Goal: Information Seeking & Learning: Get advice/opinions

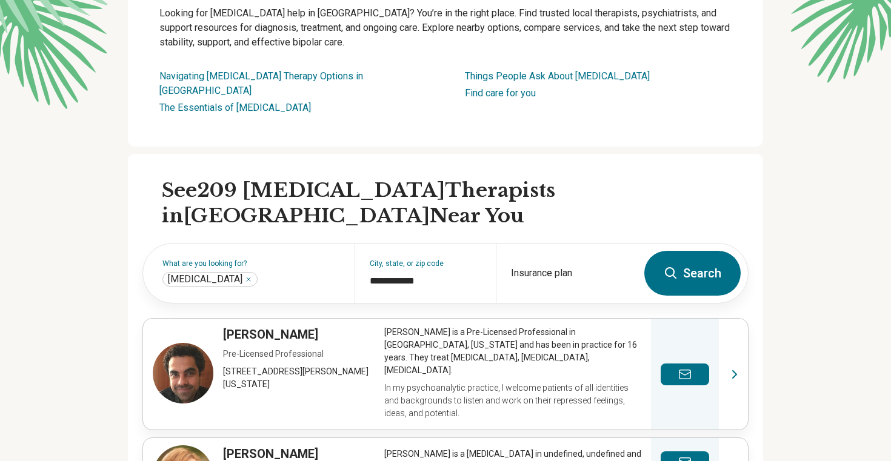
scroll to position [207, 0]
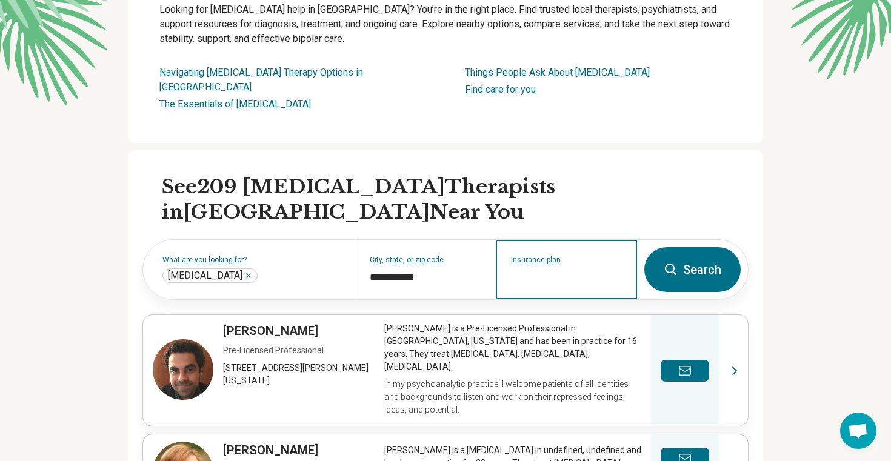
click at [551, 270] on input "Insurance plan" at bounding box center [566, 277] width 111 height 15
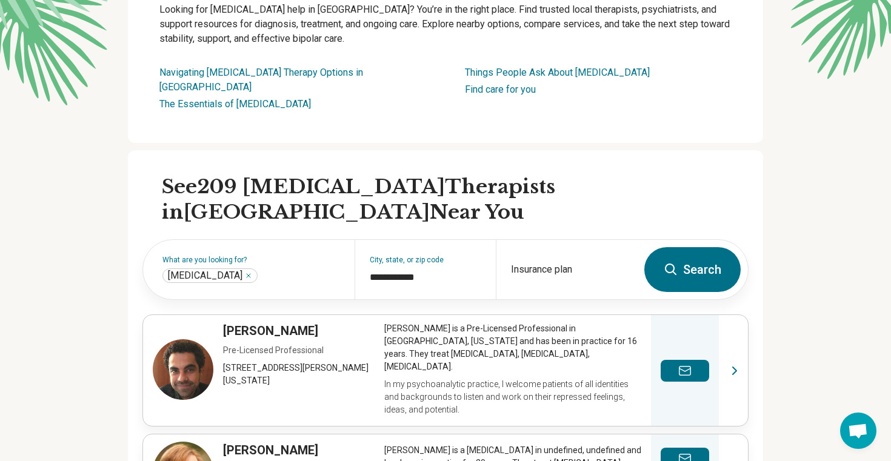
click at [557, 190] on h2 "See 209 [MEDICAL_DATA] Therapists in [GEOGRAPHIC_DATA] Near You" at bounding box center [455, 200] width 587 height 50
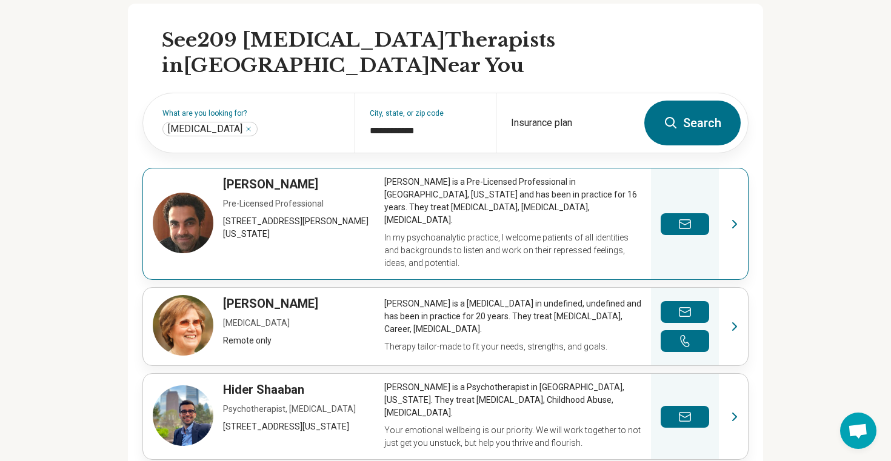
scroll to position [352, 0]
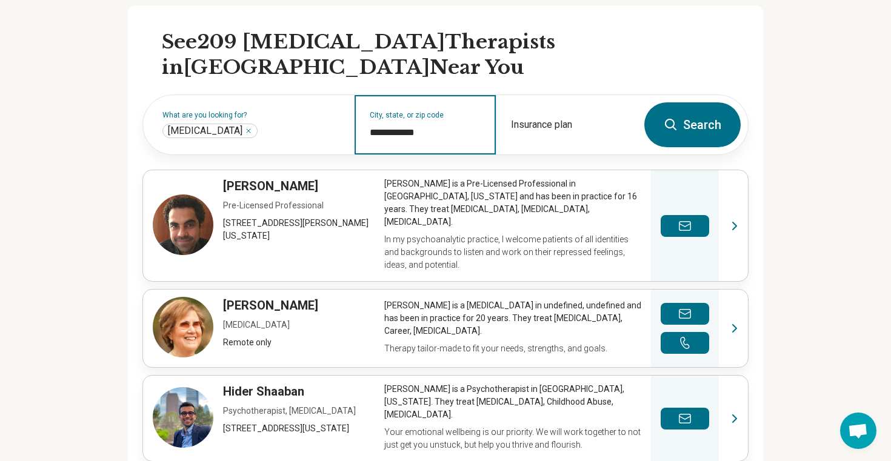
click at [413, 125] on input "**********" at bounding box center [425, 132] width 111 height 15
click at [437, 125] on input "**********" at bounding box center [425, 132] width 111 height 15
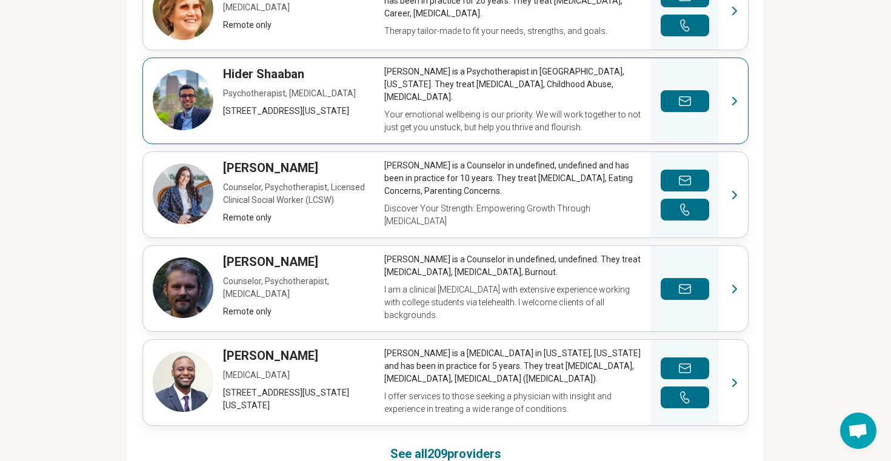
scroll to position [672, 0]
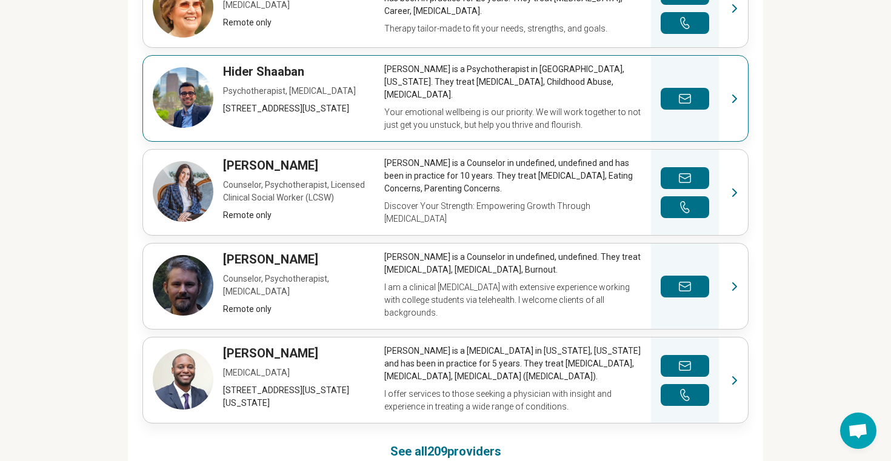
click at [401, 150] on link "View profile" at bounding box center [445, 192] width 605 height 85
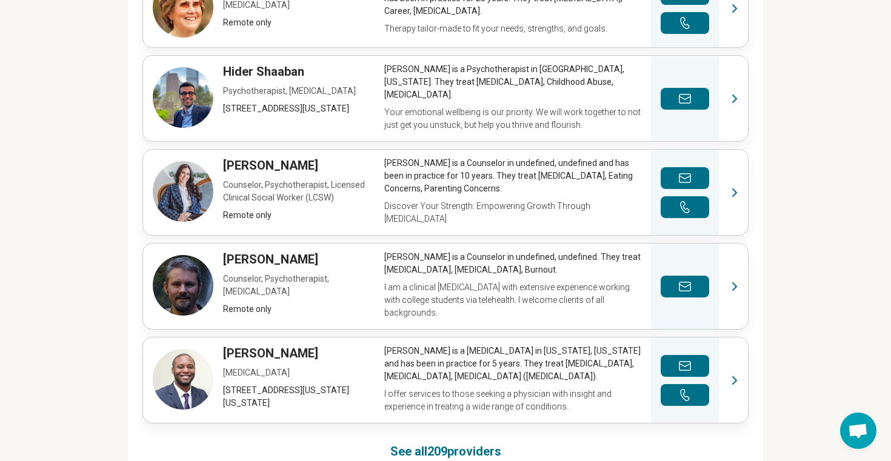
click at [465, 407] on div "**********" at bounding box center [445, 85] width 635 height 799
click at [460, 443] on link "See all 209 providers" at bounding box center [445, 451] width 111 height 17
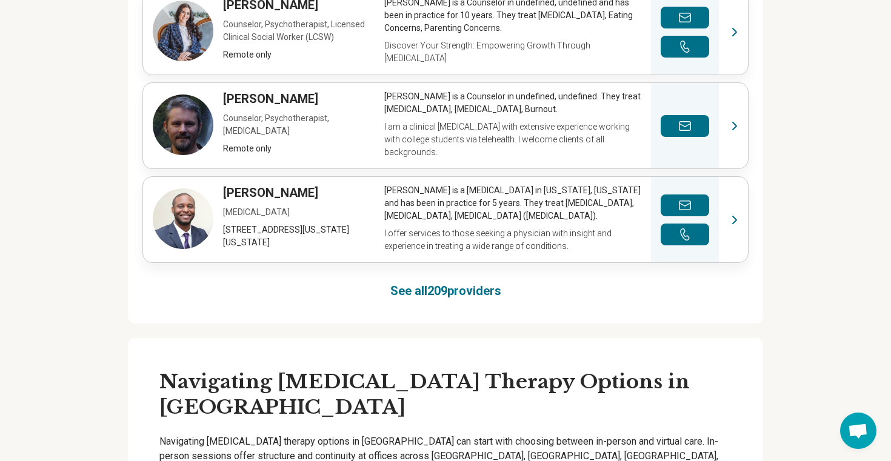
scroll to position [877, 0]
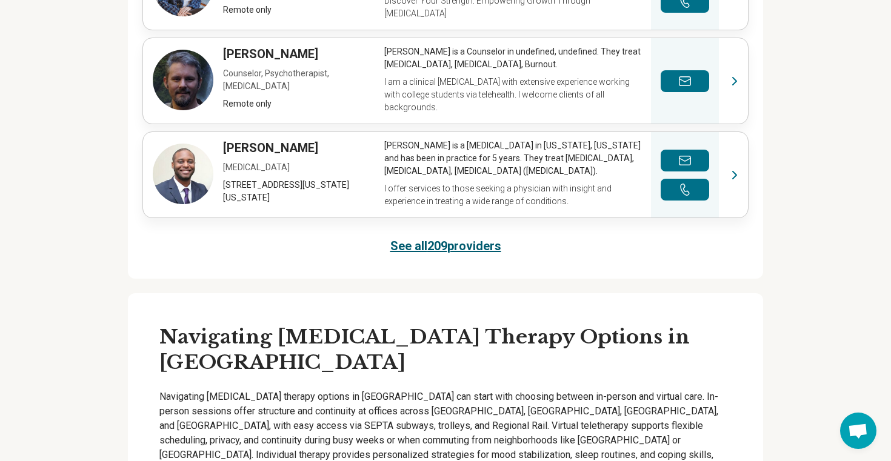
click at [434, 238] on link "See all 209 providers" at bounding box center [445, 246] width 111 height 17
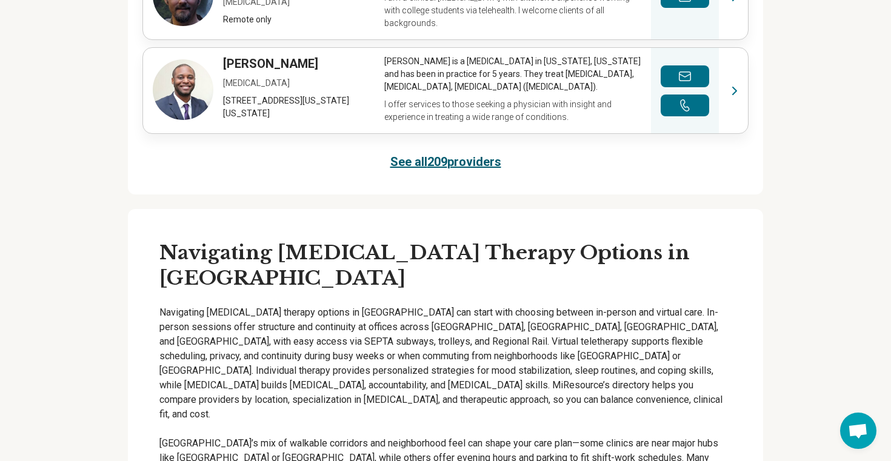
scroll to position [761, 0]
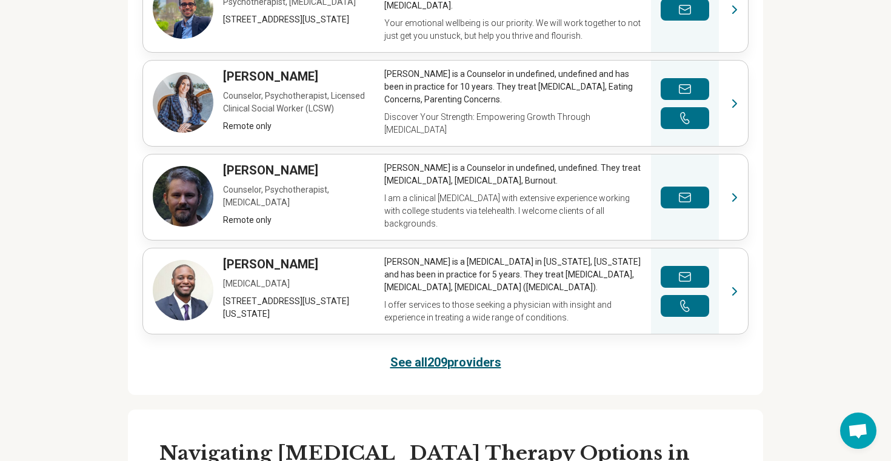
click at [433, 354] on link "See all 209 providers" at bounding box center [445, 362] width 111 height 17
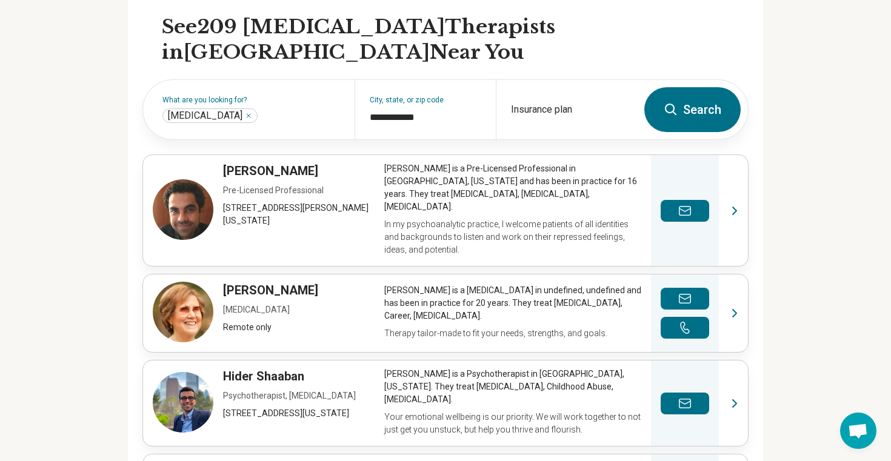
scroll to position [305, 0]
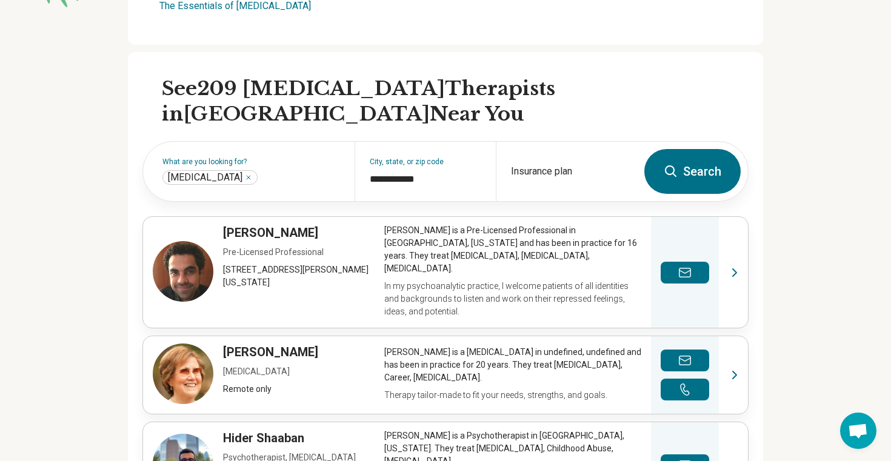
click at [685, 162] on button "Search" at bounding box center [692, 171] width 96 height 45
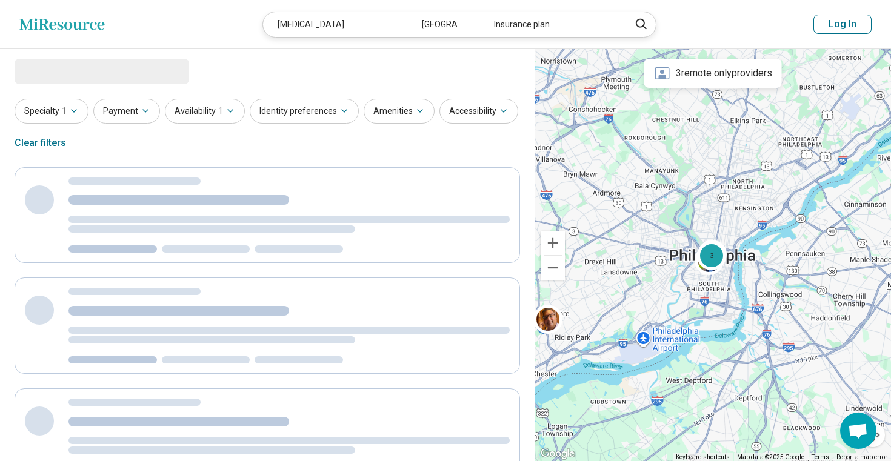
select select "***"
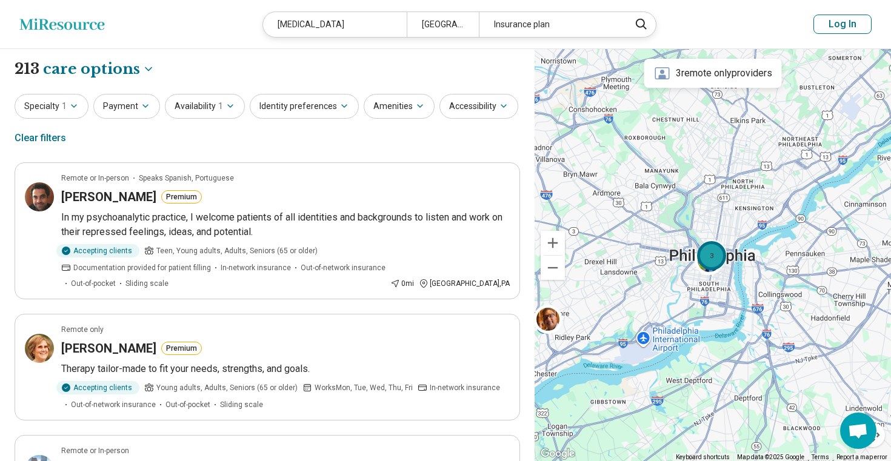
click at [704, 257] on div "3" at bounding box center [711, 255] width 29 height 29
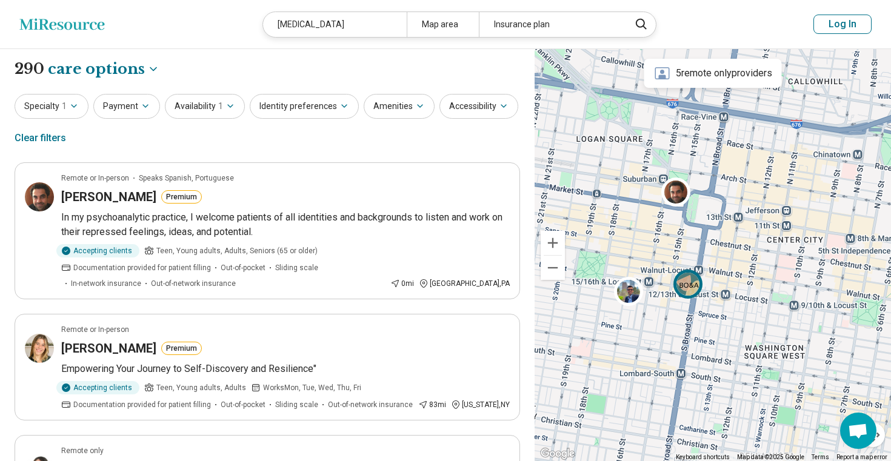
drag, startPoint x: 693, startPoint y: 219, endPoint x: 693, endPoint y: 301, distance: 81.8
click at [693, 301] on div at bounding box center [712, 255] width 356 height 413
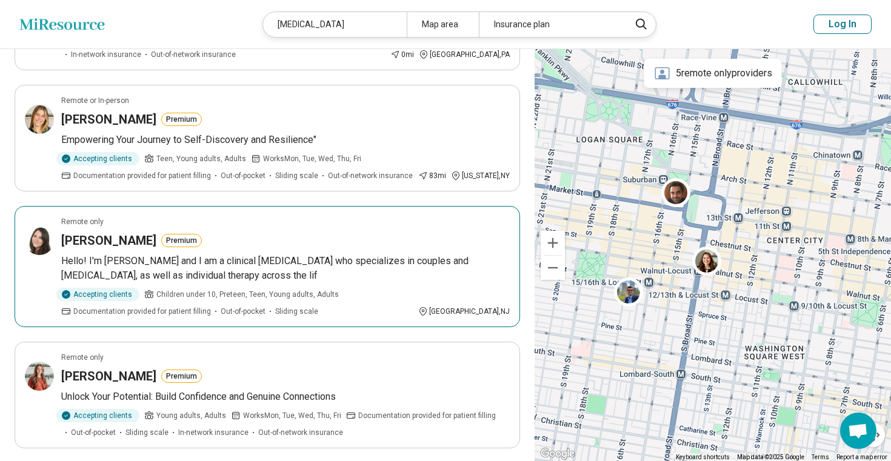
scroll to position [228, 0]
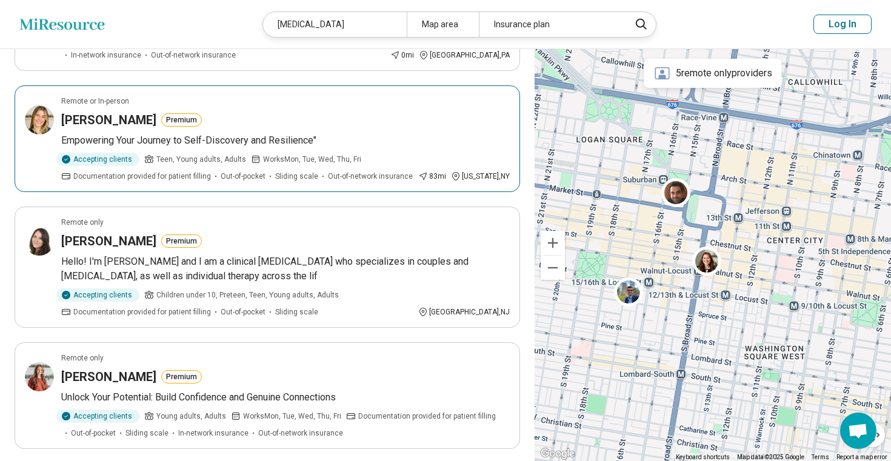
click at [383, 144] on p "Empowering Your Journey to Self-Discovery and Resilience"" at bounding box center [285, 140] width 448 height 15
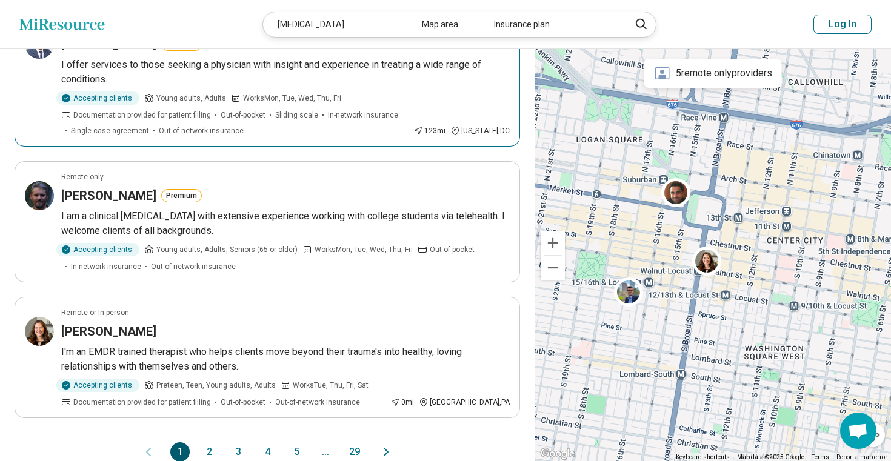
scroll to position [1078, 0]
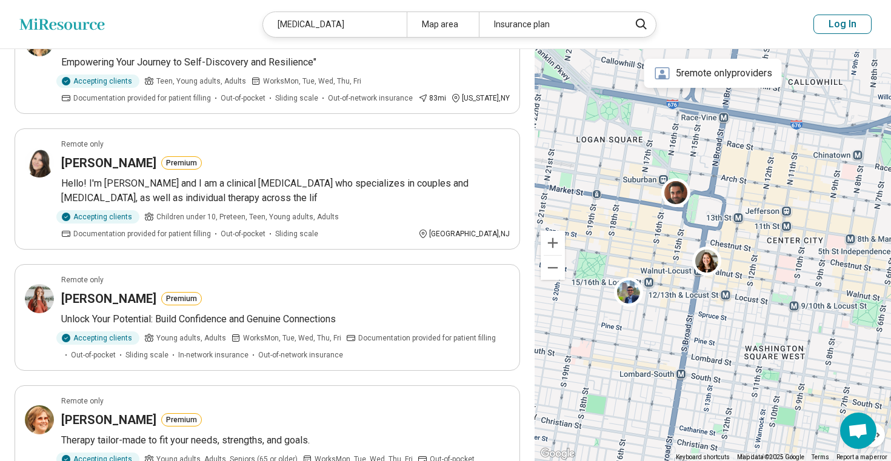
scroll to position [305, 0]
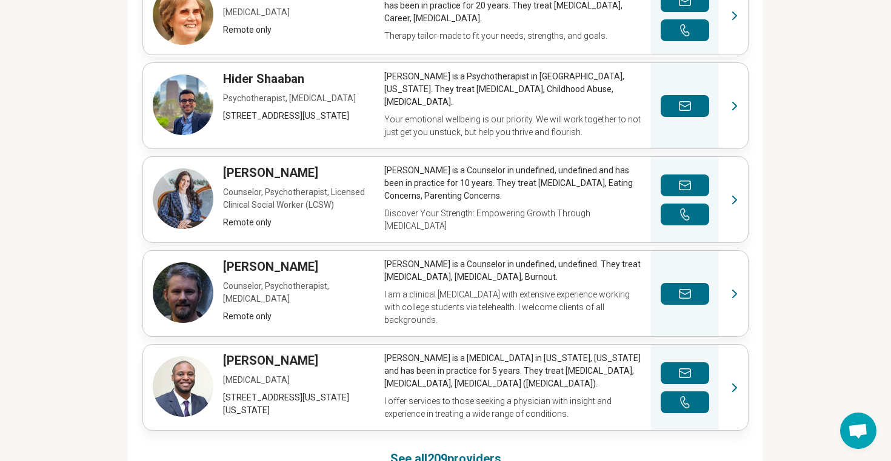
scroll to position [672, 0]
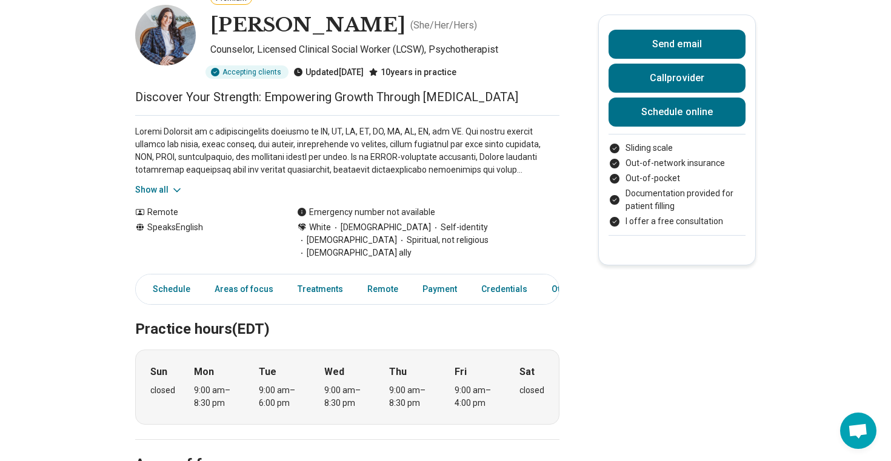
scroll to position [124, 0]
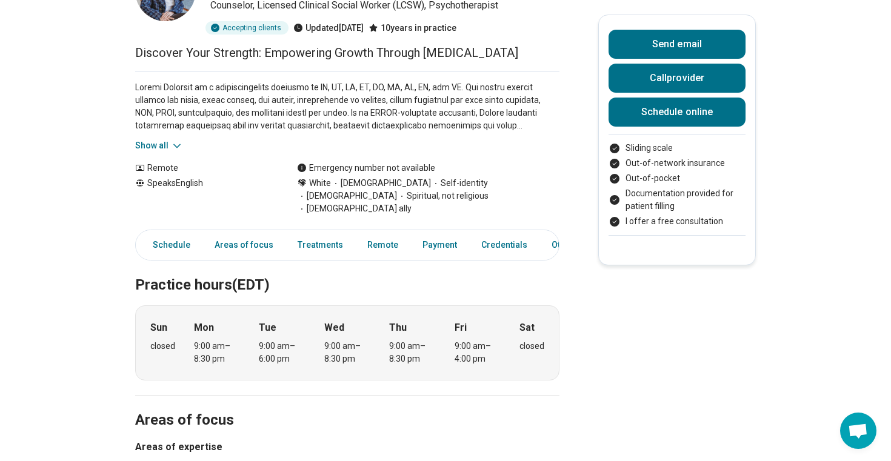
click at [235, 76] on div "Show all" at bounding box center [347, 111] width 424 height 81
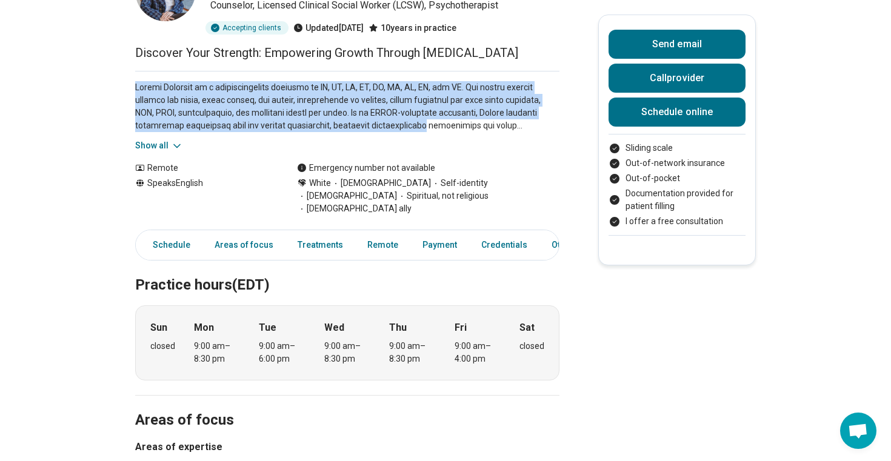
drag, startPoint x: 235, startPoint y: 76, endPoint x: 373, endPoint y: 127, distance: 147.8
click at [373, 127] on div "Show all" at bounding box center [347, 111] width 424 height 81
click at [373, 127] on p at bounding box center [347, 106] width 424 height 51
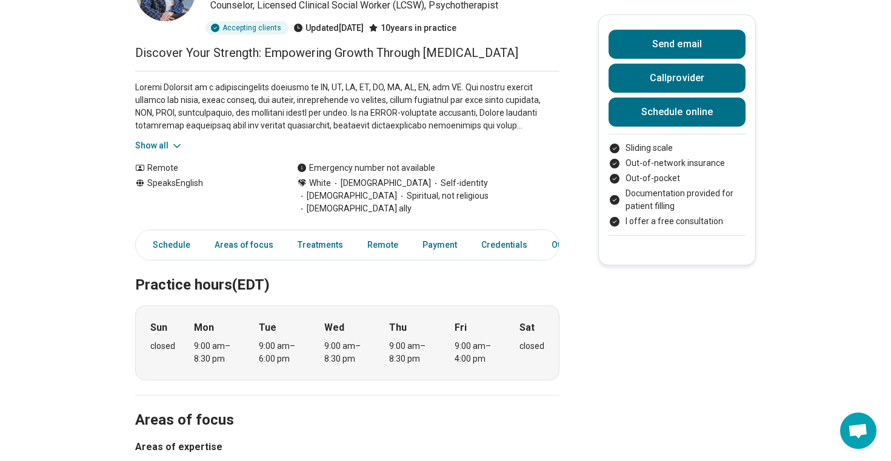
click at [174, 126] on p at bounding box center [347, 106] width 424 height 51
click at [158, 142] on button "Show all" at bounding box center [159, 145] width 48 height 13
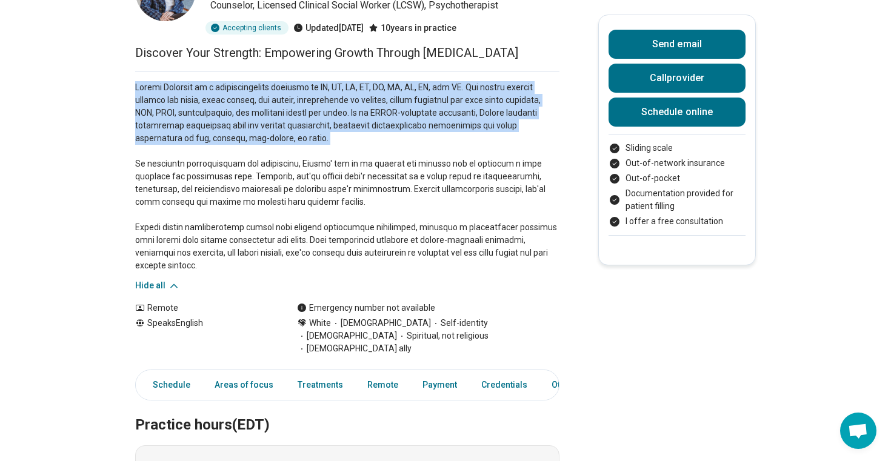
drag, startPoint x: 134, startPoint y: 82, endPoint x: 270, endPoint y: 144, distance: 149.9
click at [270, 144] on p at bounding box center [347, 176] width 424 height 191
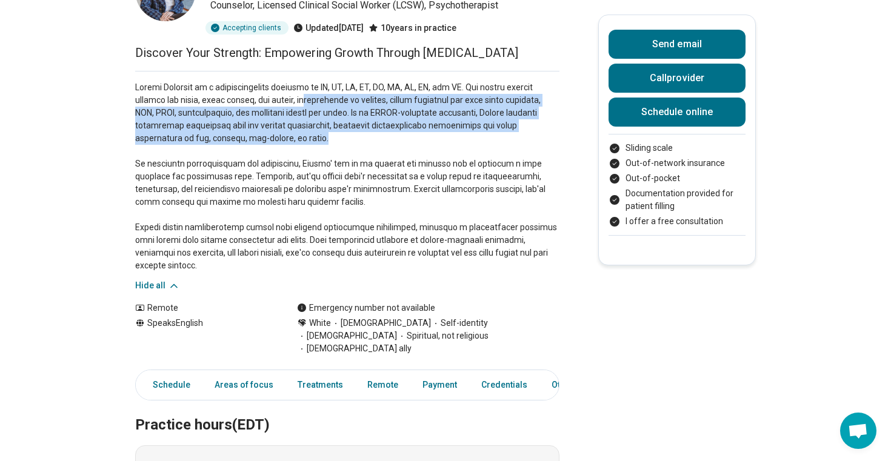
drag, startPoint x: 276, startPoint y: 144, endPoint x: 277, endPoint y: 102, distance: 41.8
click at [277, 102] on p at bounding box center [347, 176] width 424 height 191
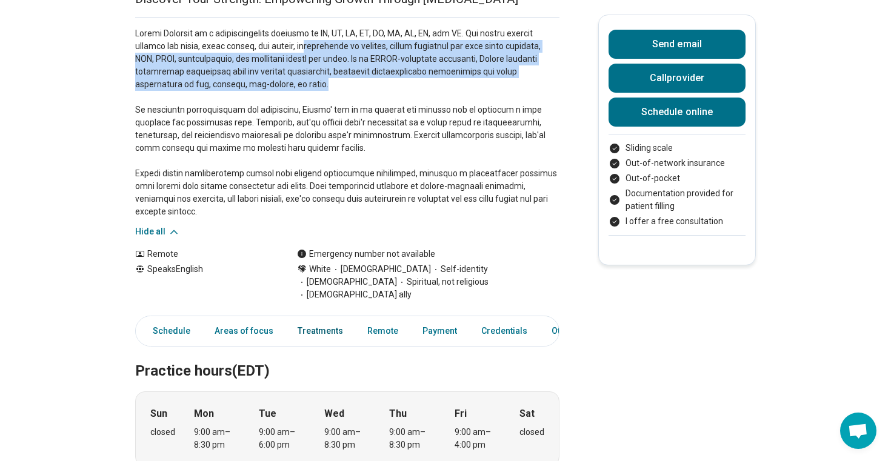
scroll to position [179, 0]
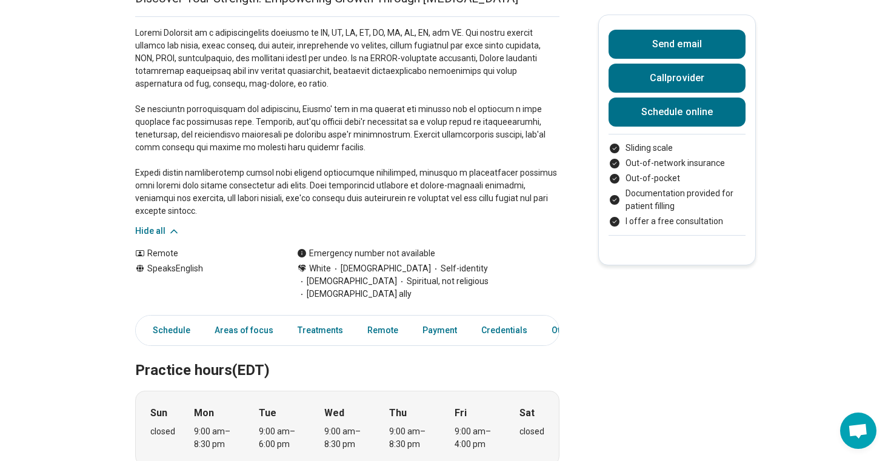
click at [296, 226] on div "Hide all" at bounding box center [347, 126] width 424 height 221
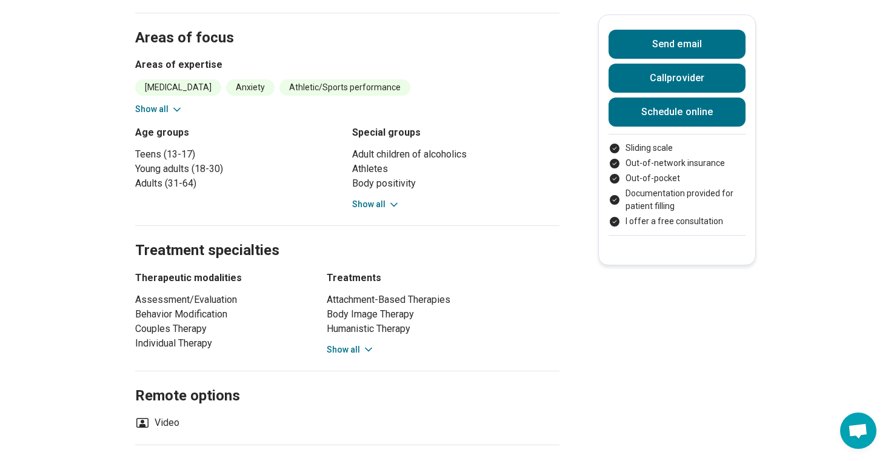
scroll to position [648, 0]
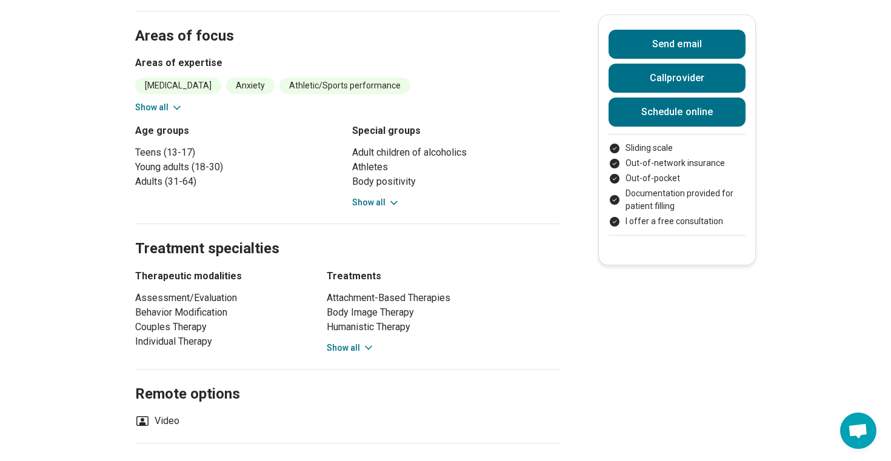
click at [166, 101] on button "Show all" at bounding box center [159, 107] width 48 height 13
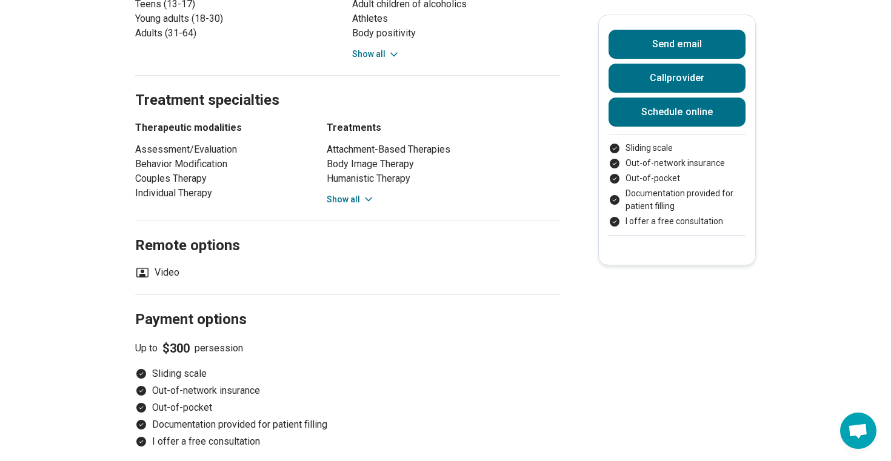
scroll to position [1115, 0]
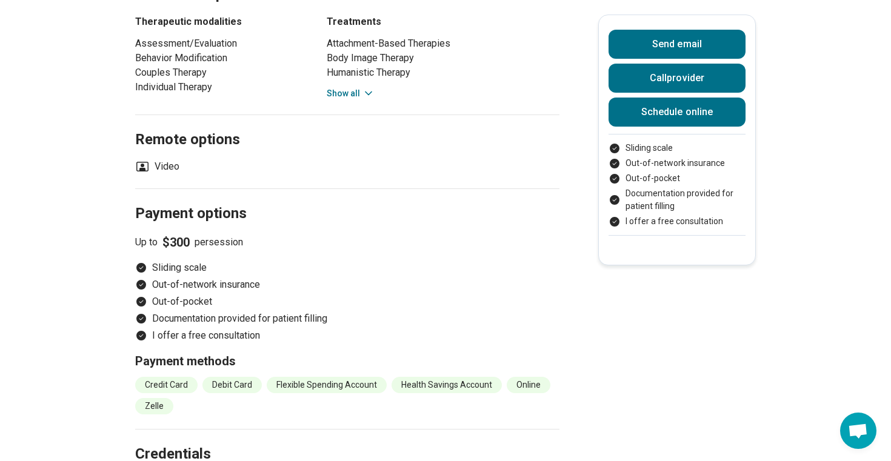
click at [335, 101] on h2 "Remote options" at bounding box center [347, 126] width 424 height 50
click at [345, 87] on button "Show all" at bounding box center [351, 93] width 48 height 13
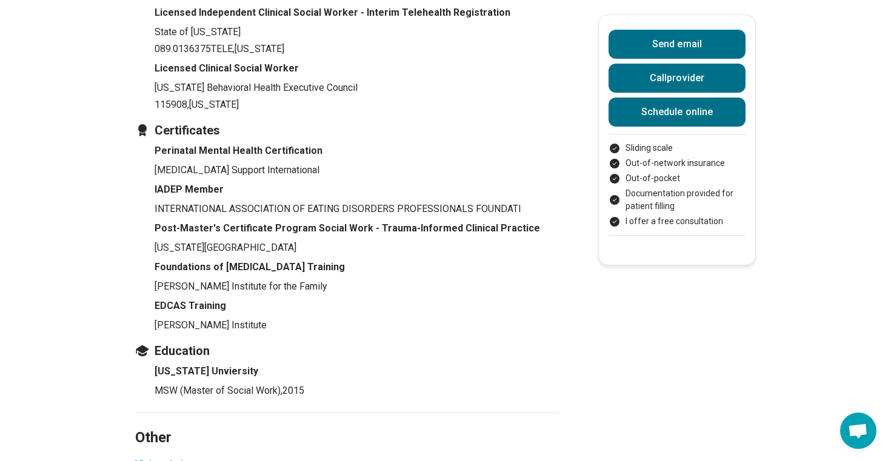
scroll to position [2391, 0]
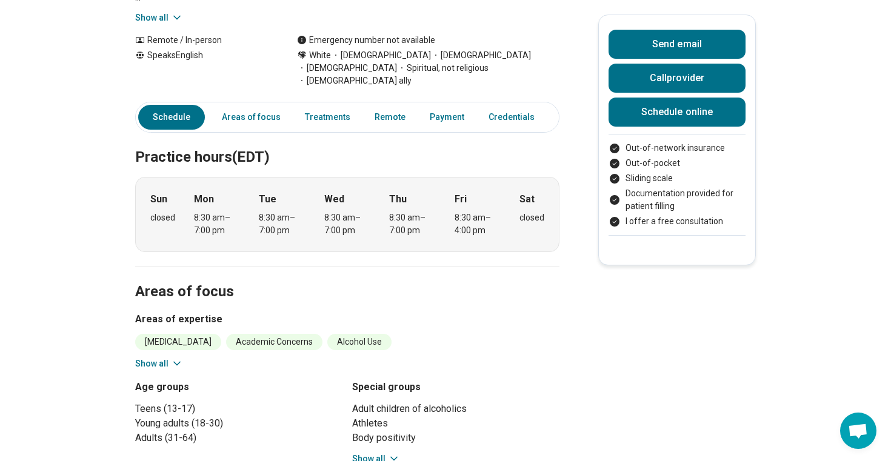
scroll to position [436, 0]
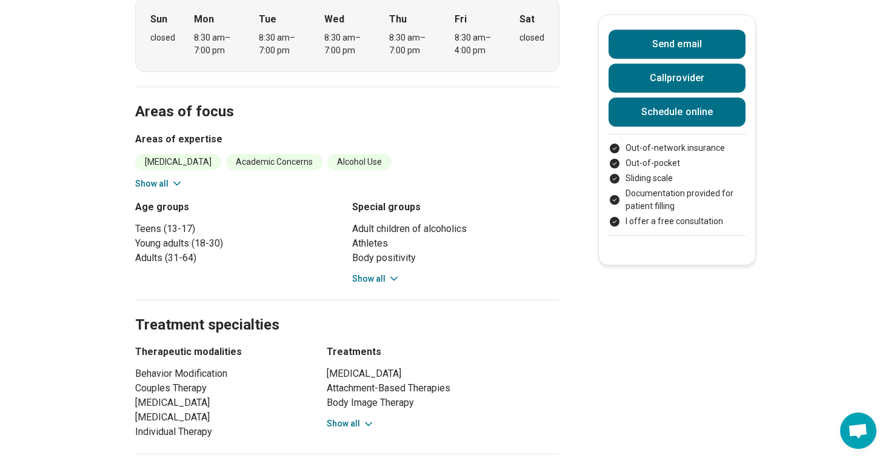
click at [369, 256] on div "Adult children of alcoholics Athletes Body positivity Neurodivergent people Peo…" at bounding box center [455, 254] width 207 height 64
click at [369, 257] on div "Adult children of alcoholics Athletes Body positivity Neurodivergent people Peo…" at bounding box center [455, 254] width 207 height 64
click at [369, 273] on button "Show all" at bounding box center [376, 279] width 48 height 13
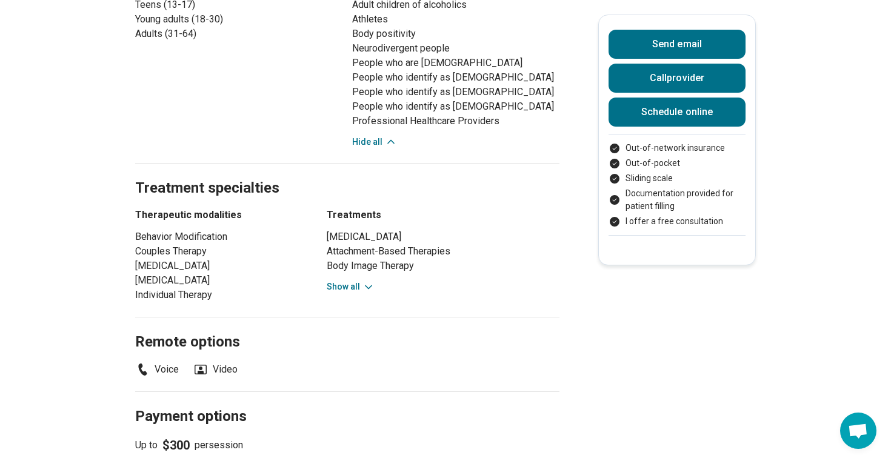
scroll to position [665, 0]
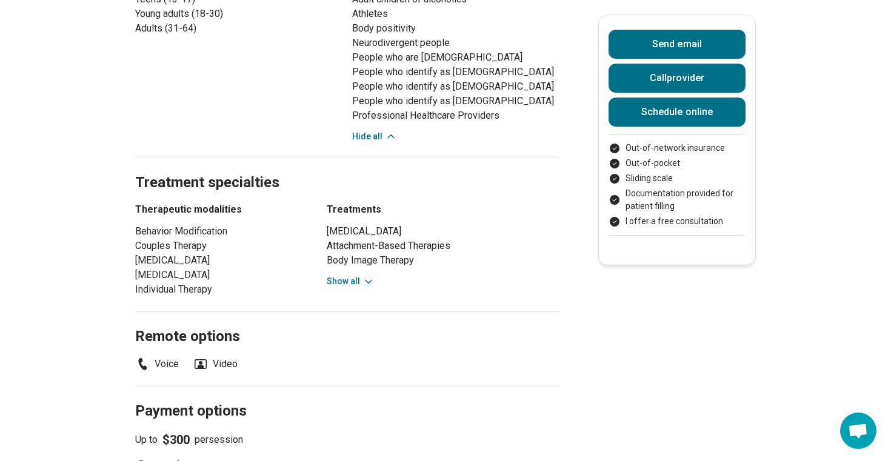
click at [358, 275] on button "Show all" at bounding box center [351, 281] width 48 height 13
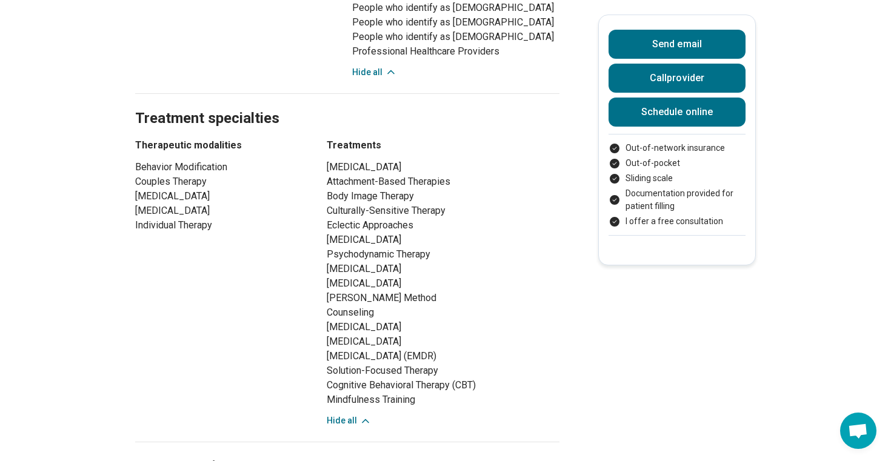
scroll to position [472, 0]
